Goal: Book appointment/travel/reservation

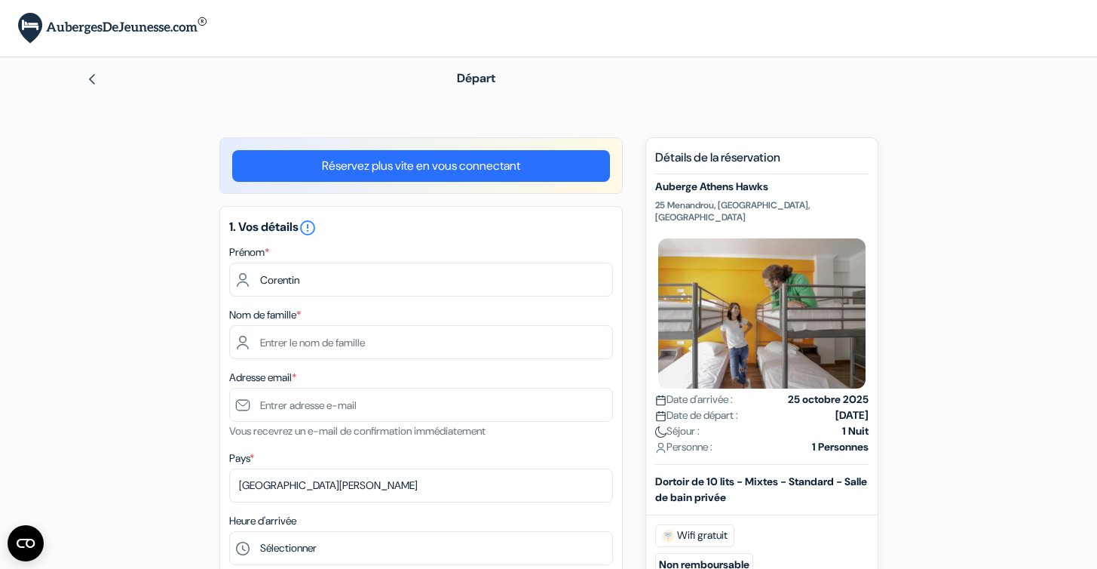
select select "256"
type input "Corentin"
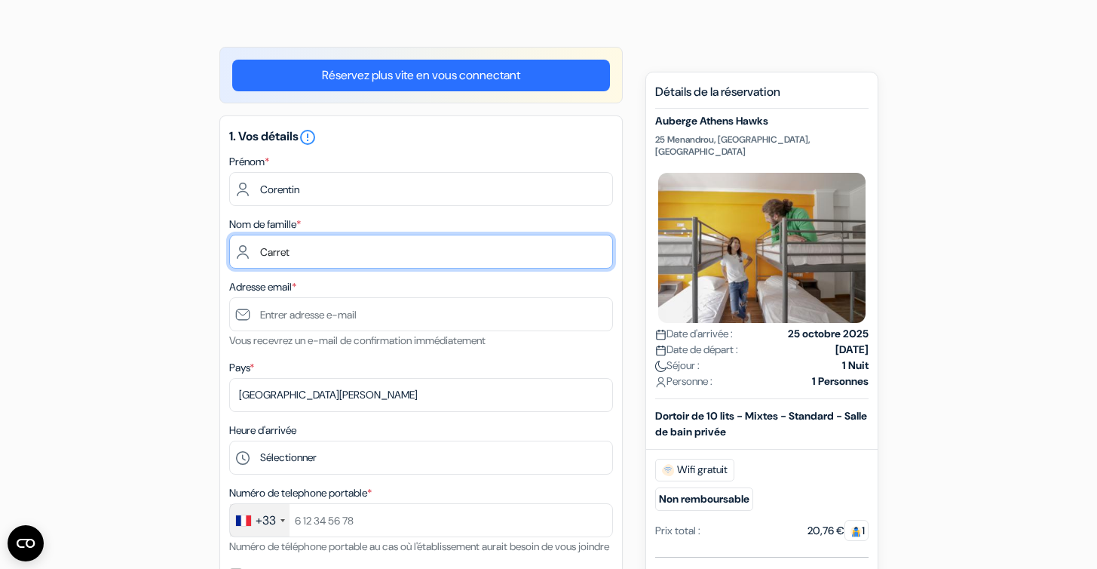
type input "Carret"
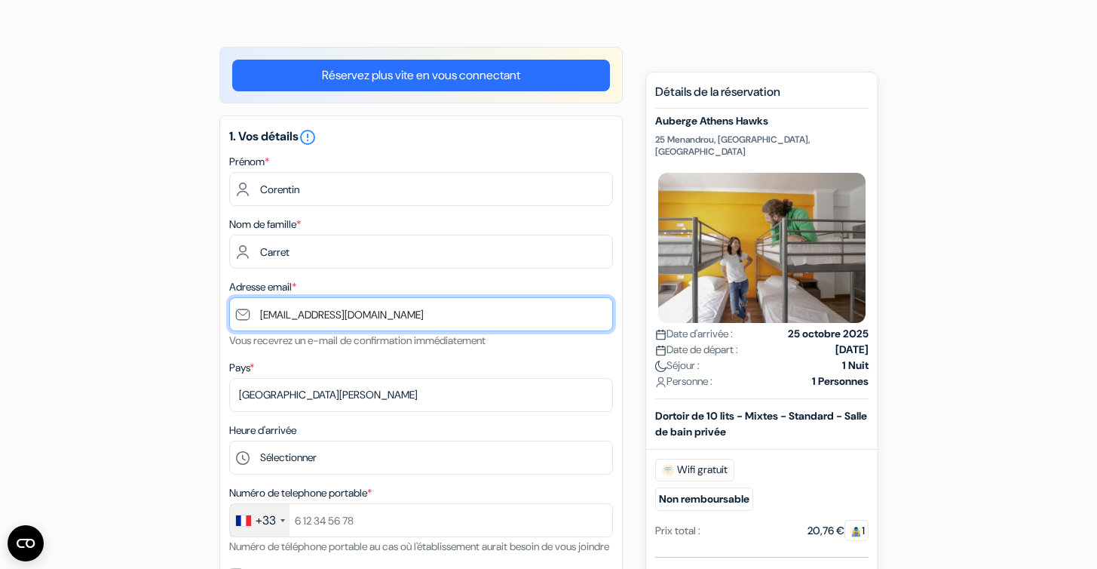
type input "[EMAIL_ADDRESS][DOMAIN_NAME]"
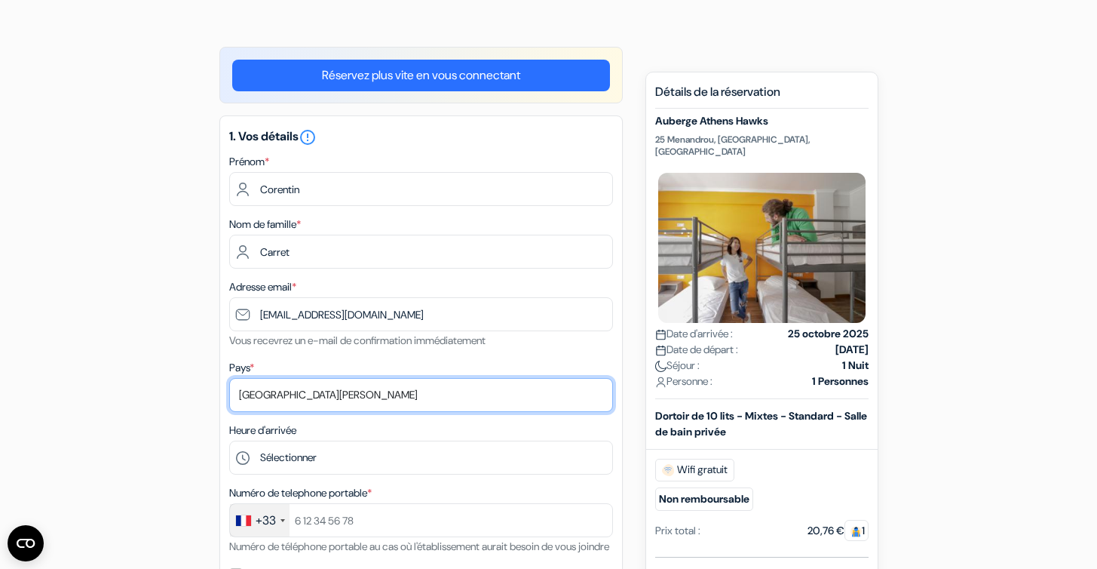
select select "67"
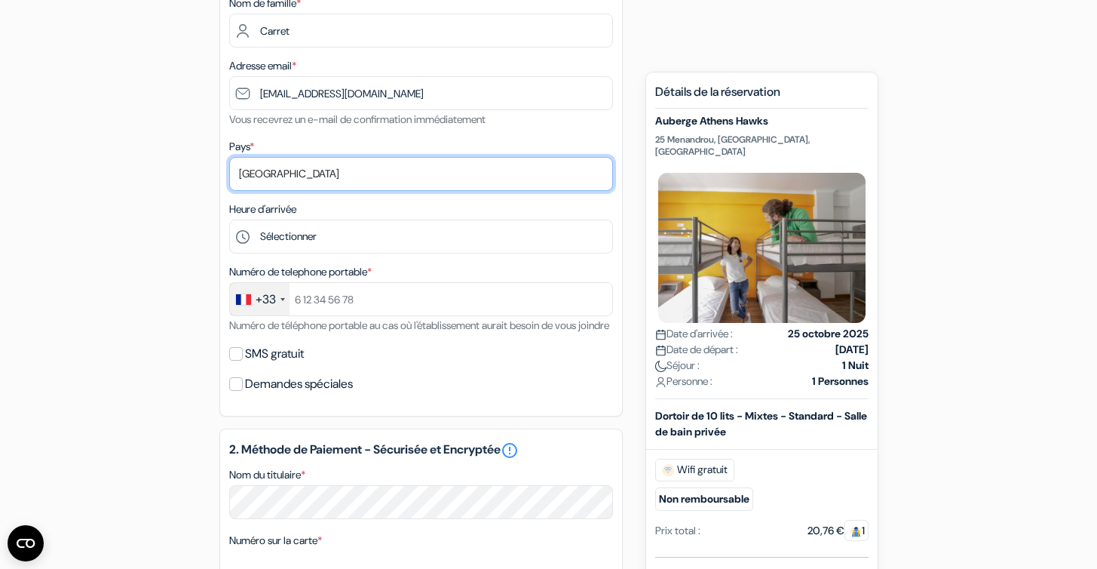
scroll to position [314, 0]
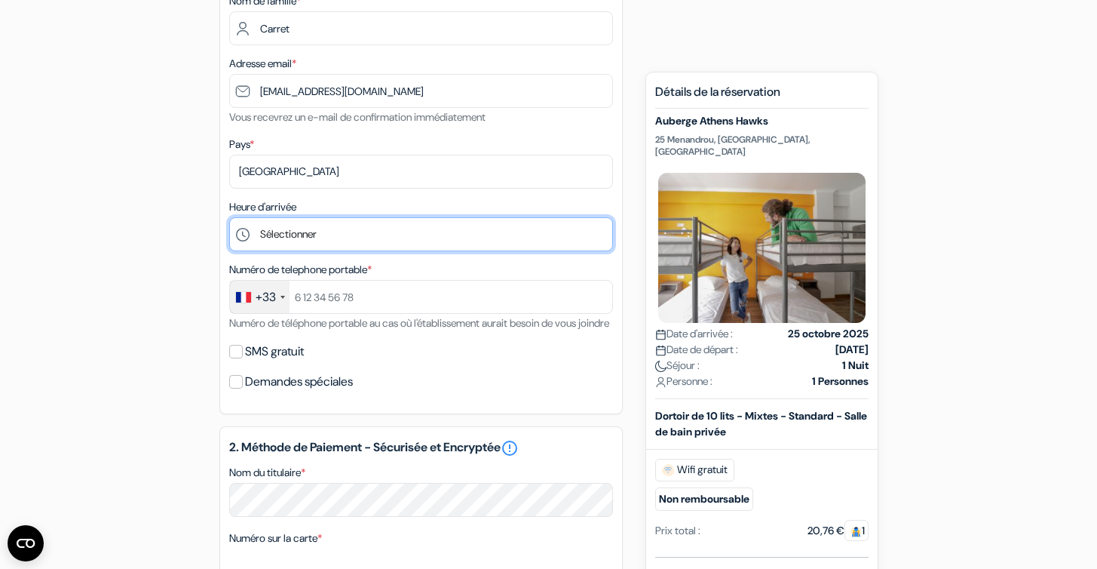
select select "7"
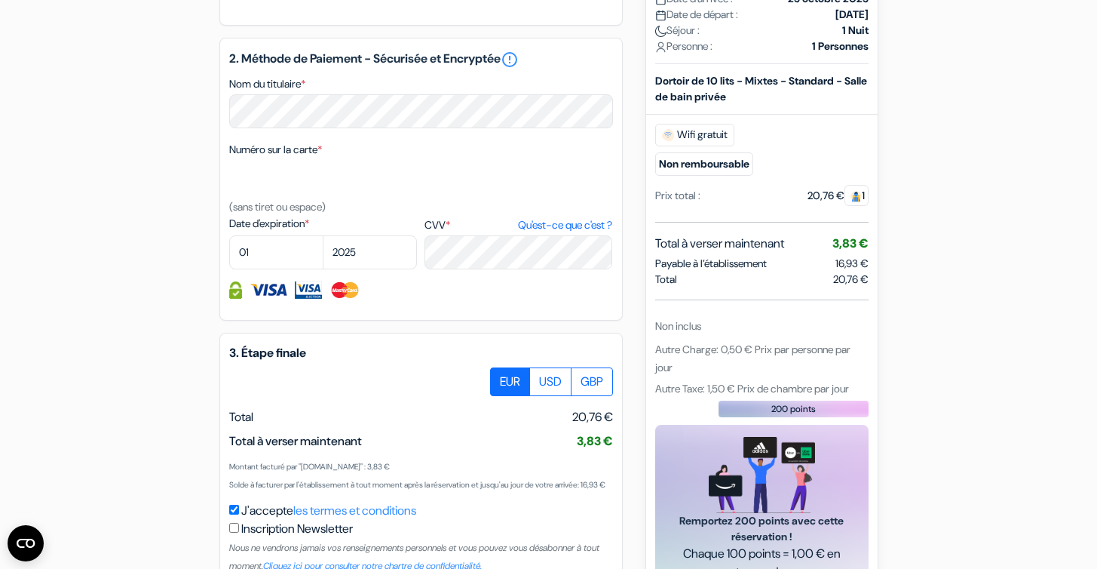
scroll to position [705, 0]
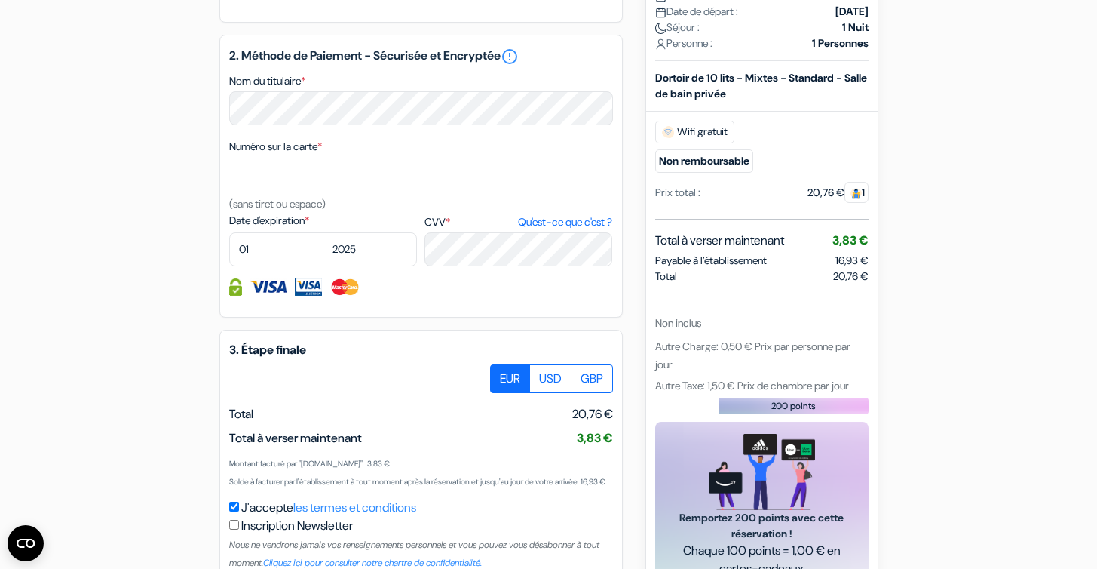
type input "602481072"
select select "02"
select select "2028"
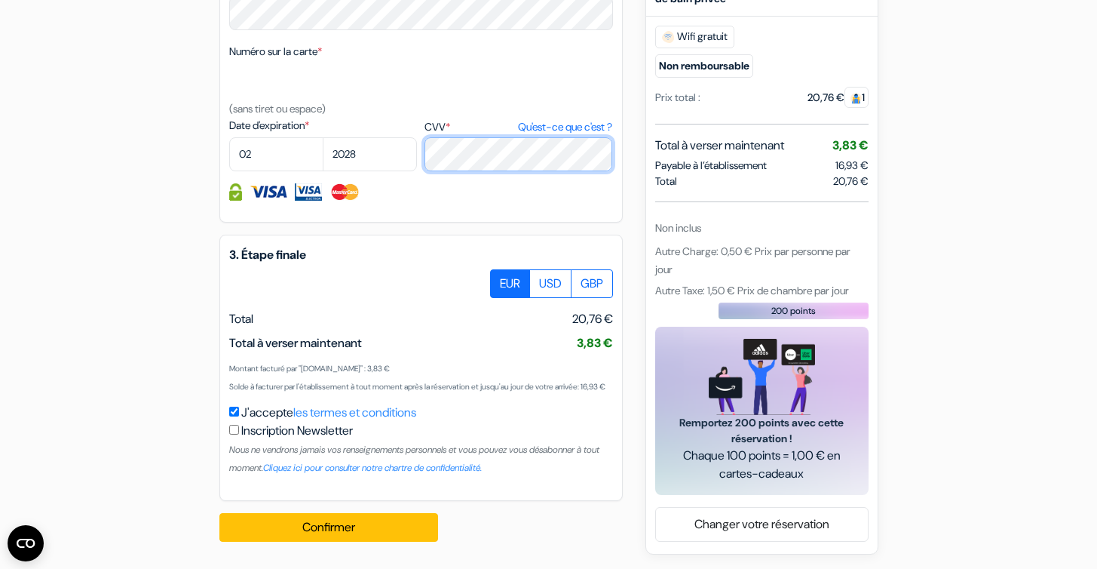
scroll to position [836, 0]
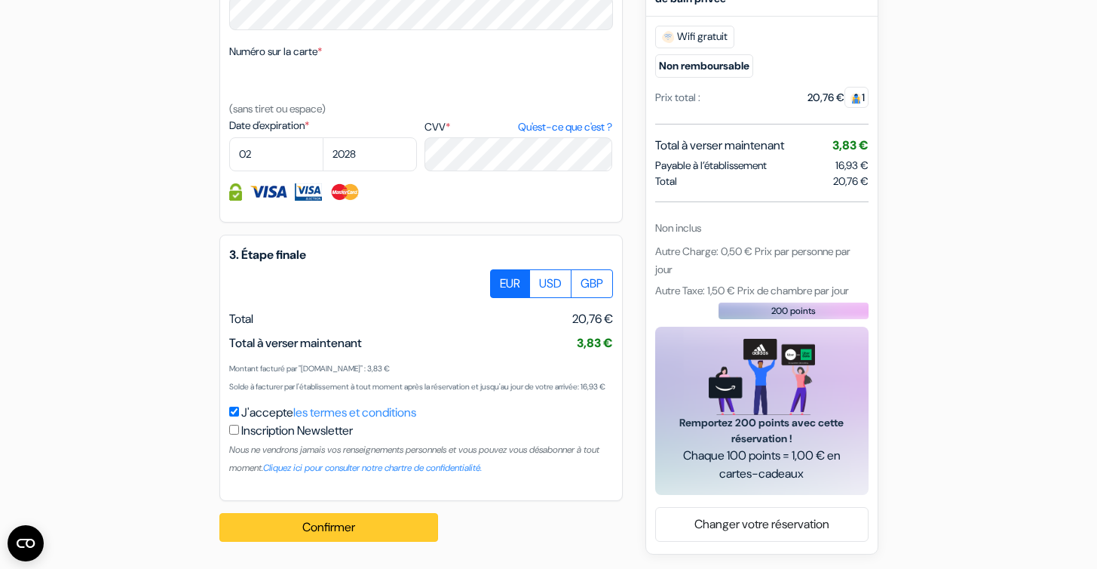
click at [329, 528] on button "Confirmer Loading..." at bounding box center [328, 527] width 219 height 29
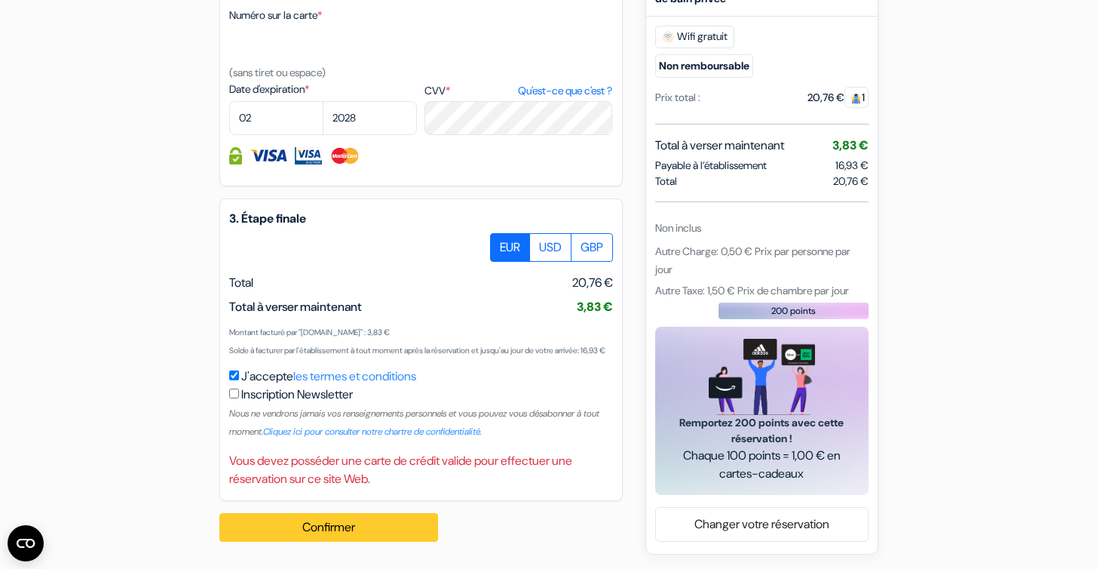
scroll to position [873, 0]
click at [300, 531] on button "Confirmer Loading..." at bounding box center [328, 527] width 219 height 29
click at [358, 521] on button "Confirmer Loading..." at bounding box center [328, 527] width 219 height 29
click at [290, 518] on button "Confirmer Loading..." at bounding box center [328, 527] width 219 height 29
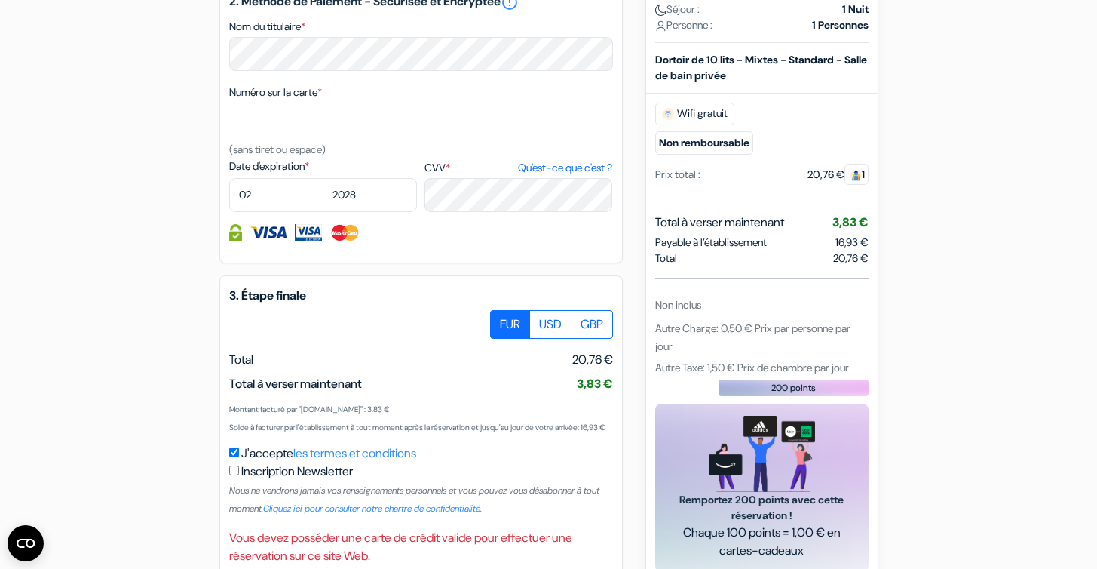
scroll to position [753, 0]
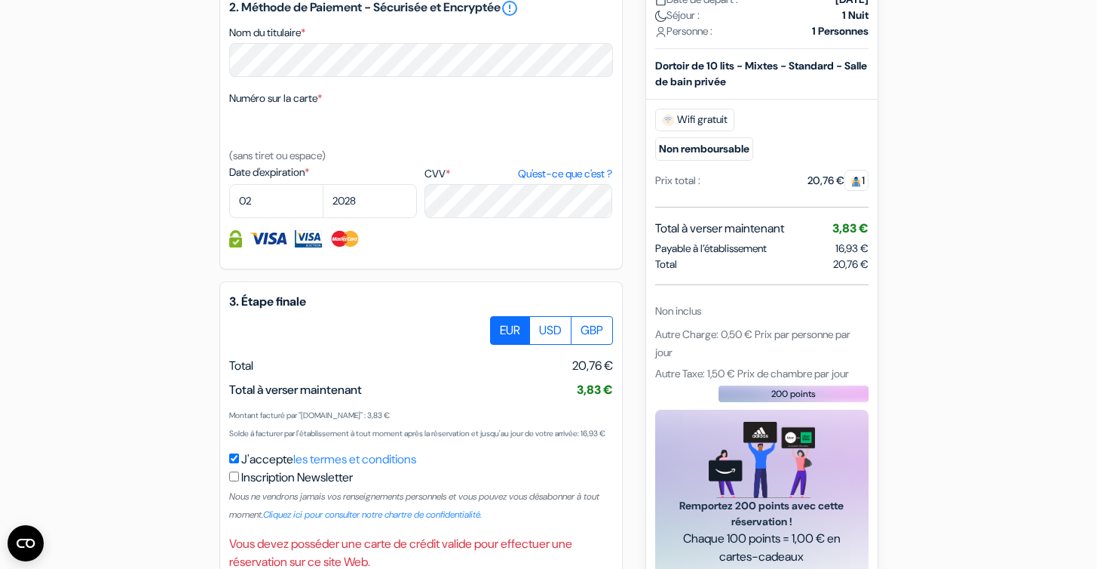
click at [344, 247] on img at bounding box center [345, 238] width 31 height 17
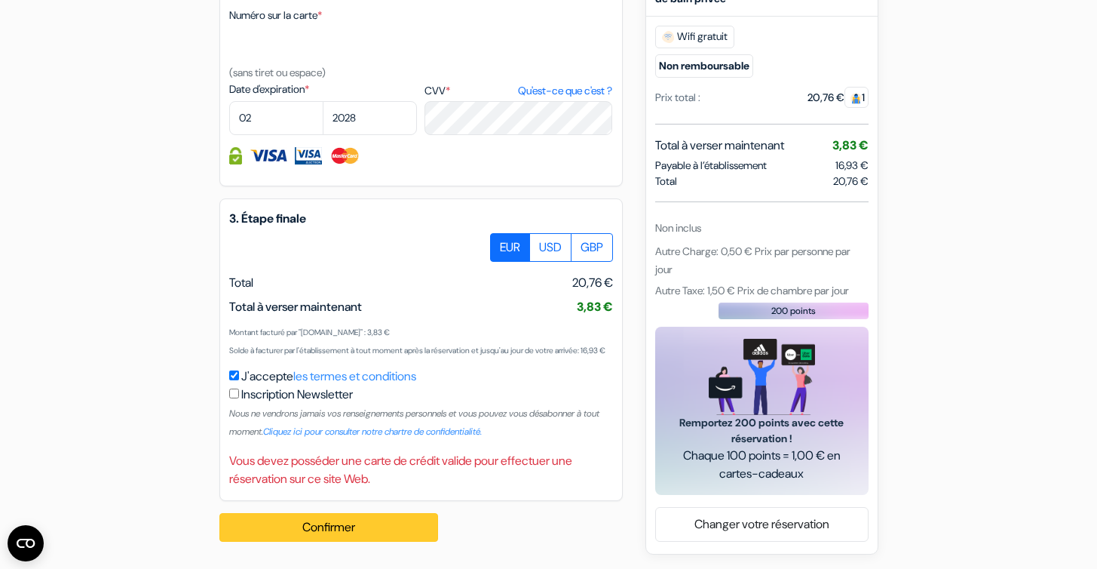
click at [339, 533] on button "Confirmer Loading..." at bounding box center [328, 527] width 219 height 29
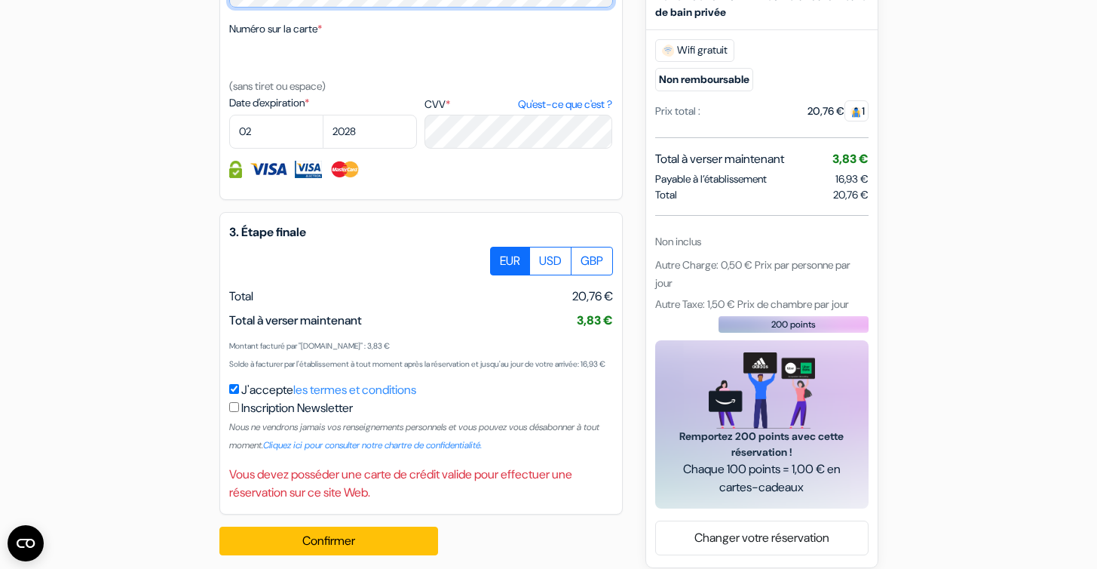
scroll to position [843, 0]
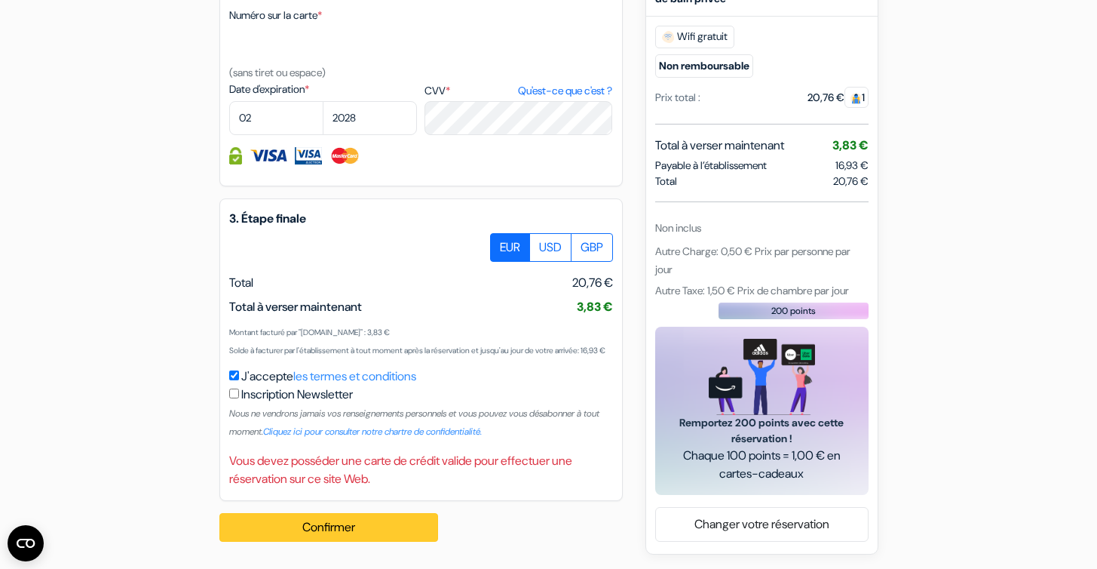
click at [287, 542] on button "Confirmer Loading..." at bounding box center [328, 527] width 219 height 29
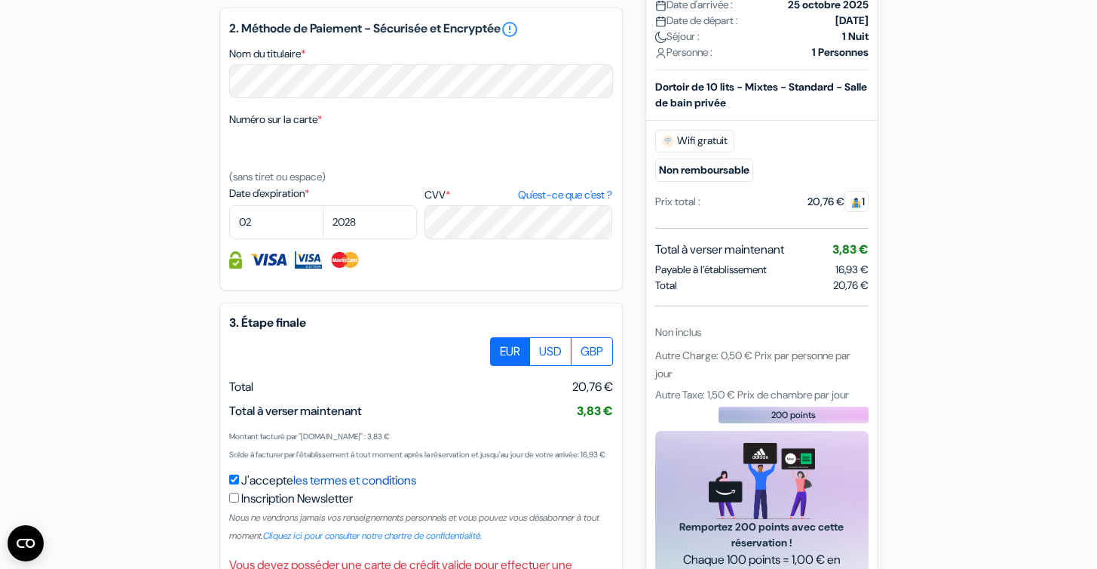
scroll to position [732, 0]
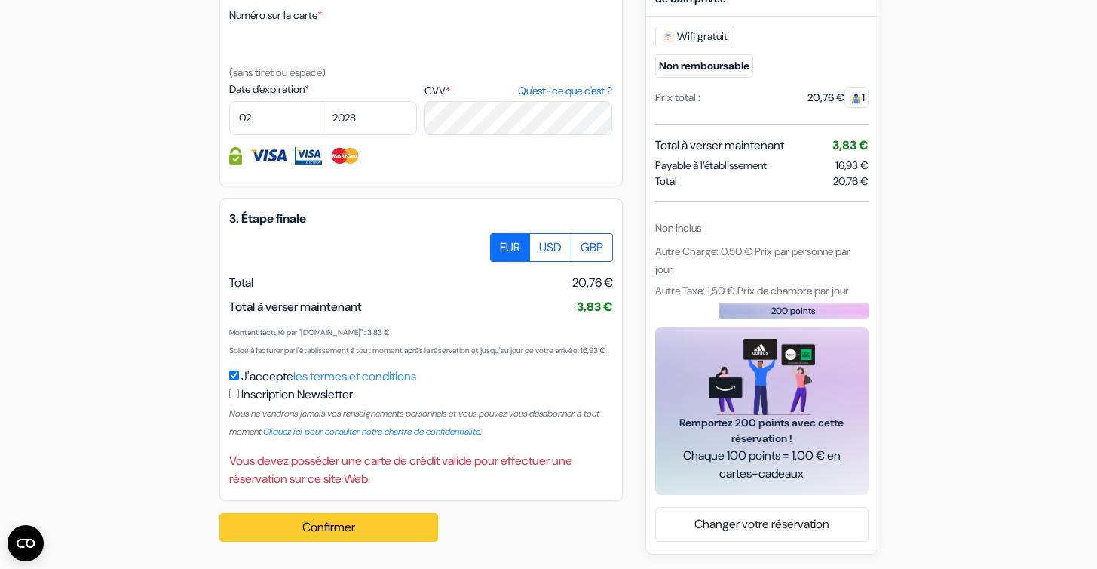
click at [281, 537] on button "Confirmer Loading..." at bounding box center [328, 527] width 219 height 29
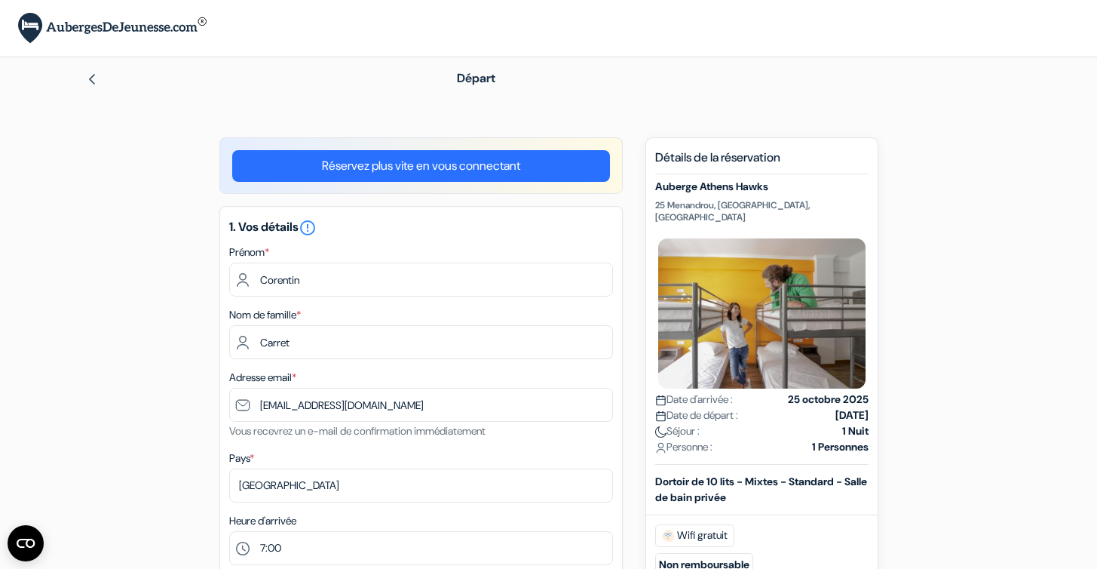
scroll to position [0, 0]
